Goal: Check status

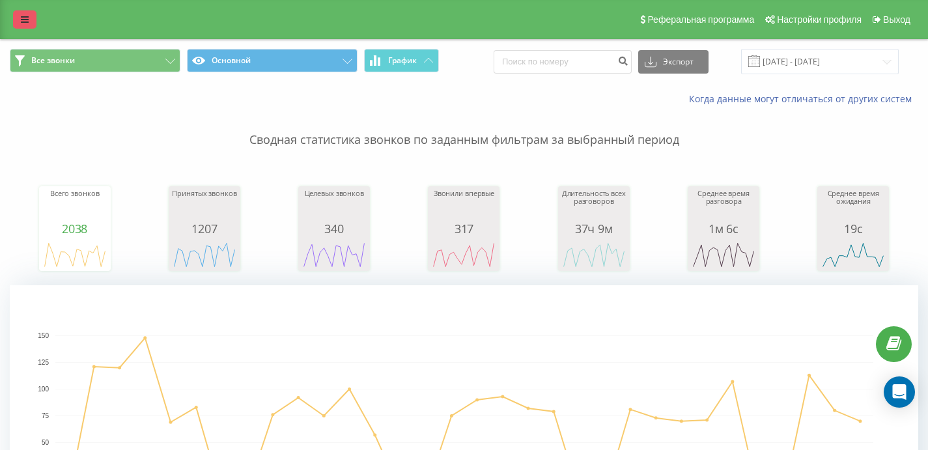
drag, startPoint x: 19, startPoint y: 18, endPoint x: 25, endPoint y: 20, distance: 6.8
click at [19, 18] on link at bounding box center [24, 19] width 23 height 18
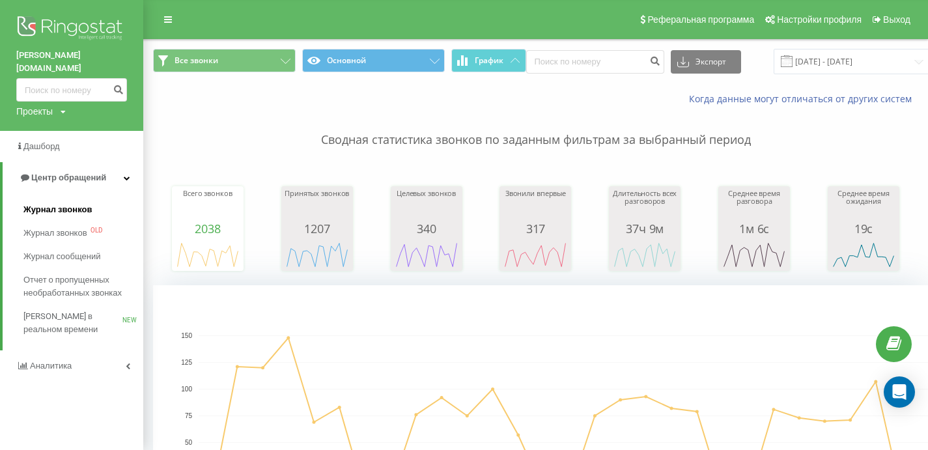
click at [58, 203] on span "Журнал звонков" at bounding box center [57, 209] width 68 height 13
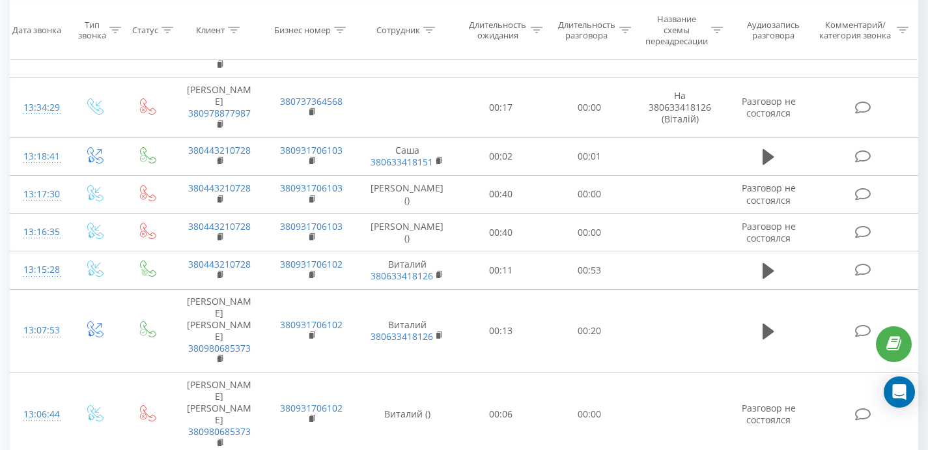
scroll to position [602, 0]
